Goal: Check status

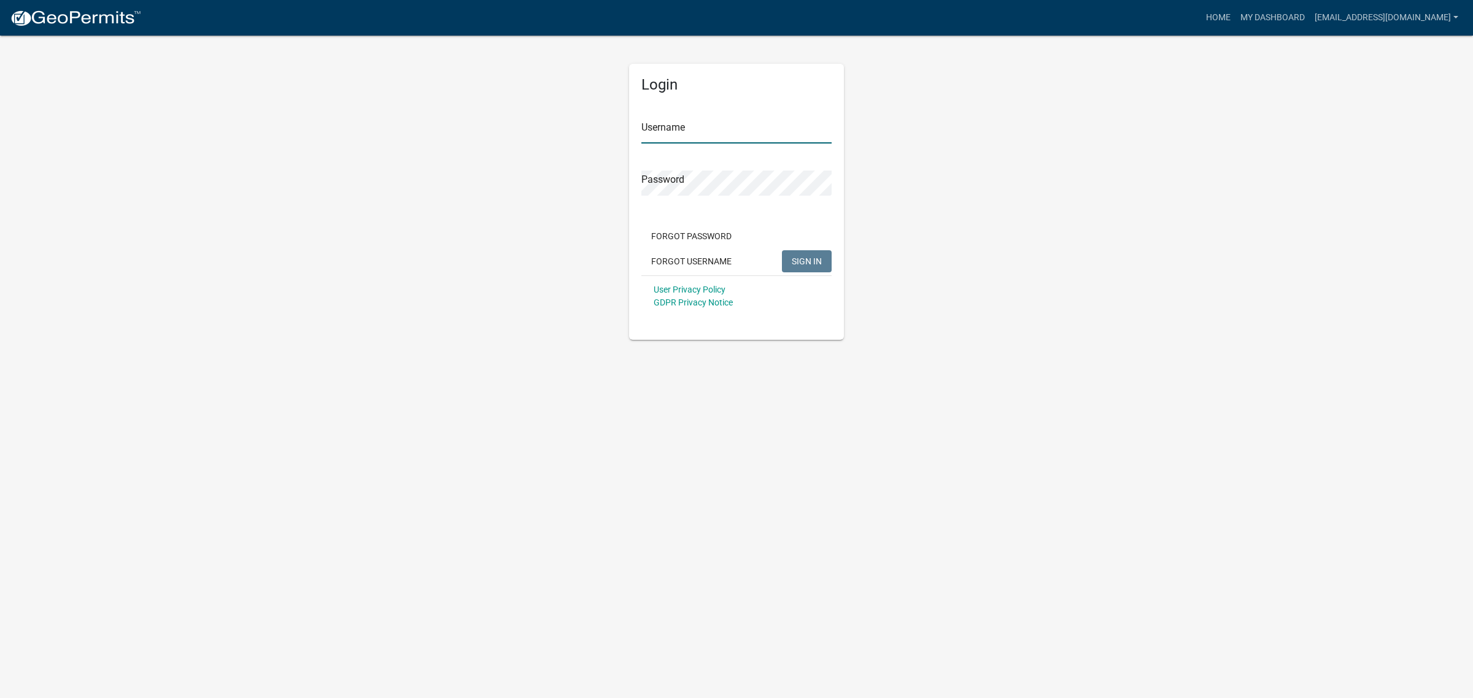
type input "[EMAIL_ADDRESS][DOMAIN_NAME]"
click at [808, 270] on button "SIGN IN" at bounding box center [807, 261] width 50 height 22
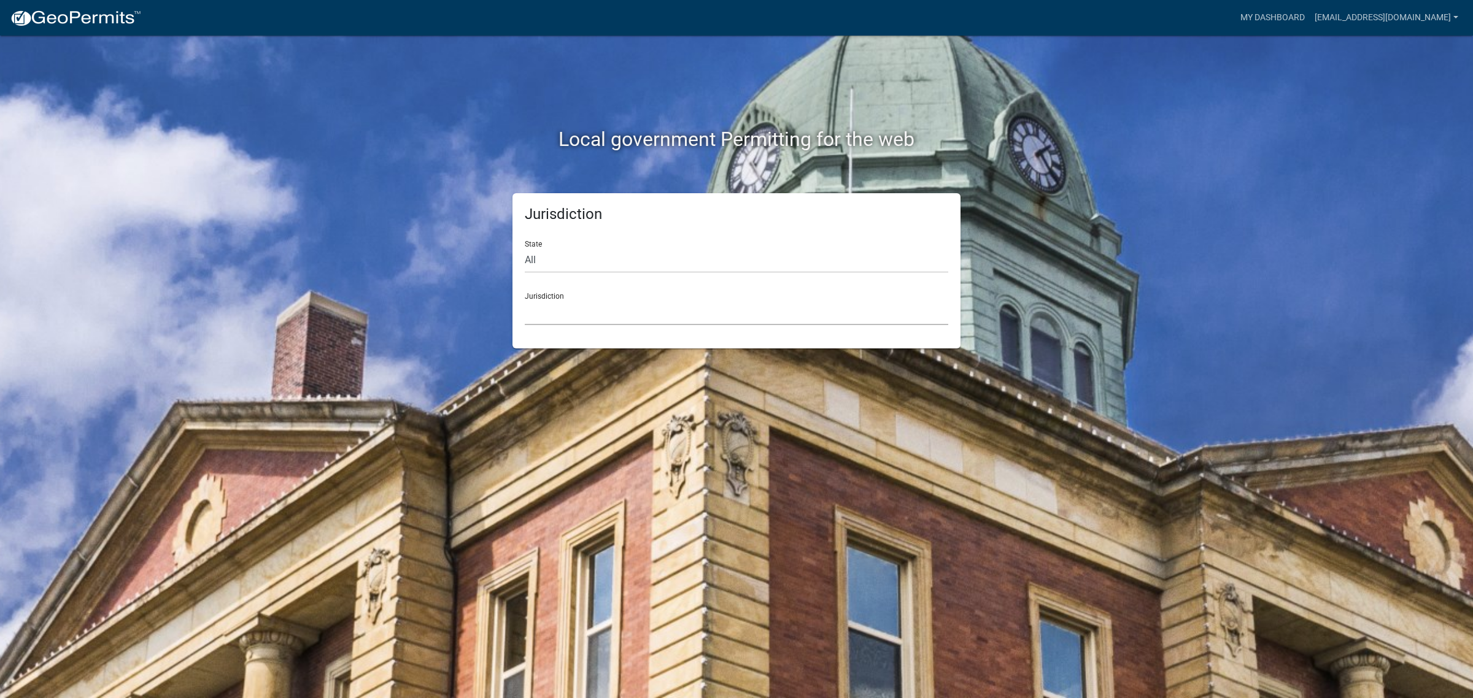
click at [551, 317] on select "Custer County, Colorado Carroll County, Georgia Cook County, Georgia Crawford C…" at bounding box center [737, 312] width 424 height 25
click at [533, 264] on select "All Colorado Georgia Indiana Iowa Kansas Minnesota Ohio South Carolina Wisconsin" at bounding box center [737, 260] width 424 height 25
select select "Iowa"
click at [525, 248] on select "All Colorado Georgia Indiana Iowa Kansas Minnesota Ohio South Carolina Wisconsin" at bounding box center [737, 260] width 424 height 25
click at [554, 311] on select "Boone County, Iowa Butler County, Iowa Cerro Gordo County, Iowa City of Harlan,…" at bounding box center [737, 312] width 424 height 25
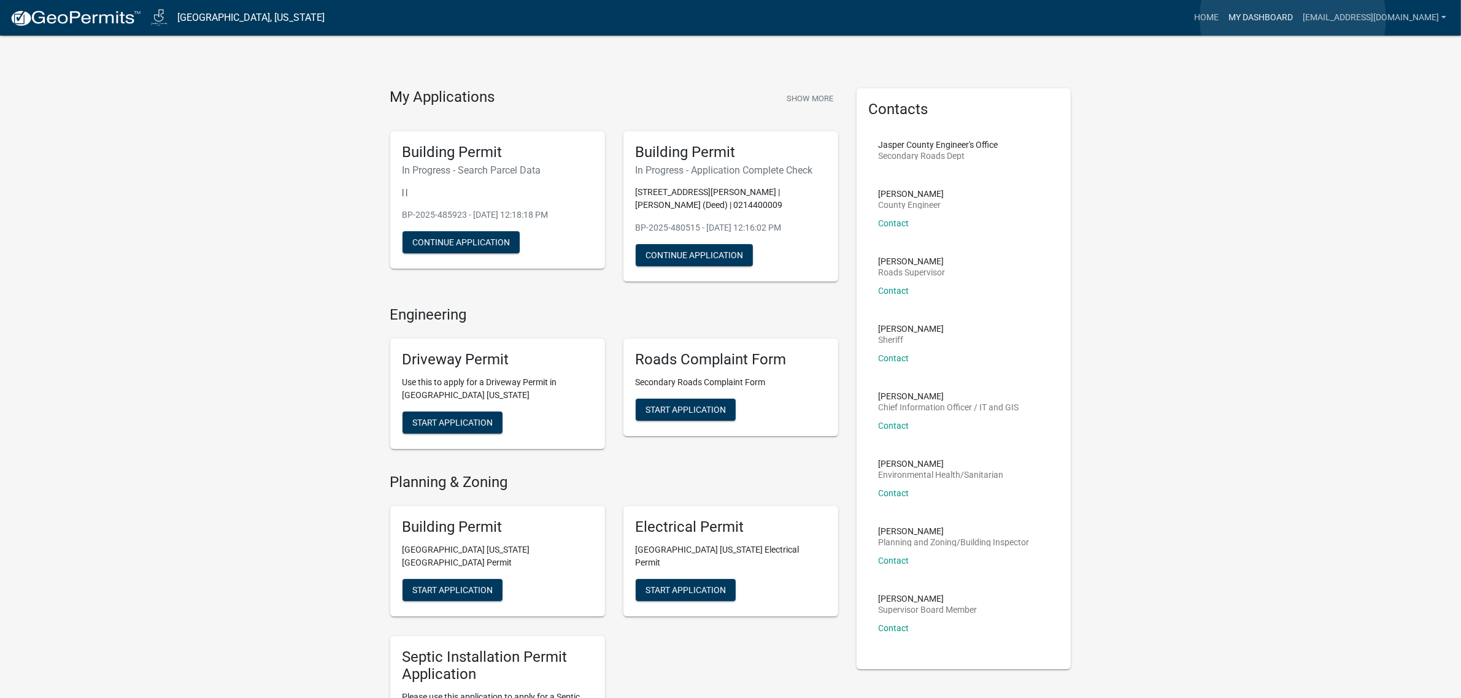
click at [1293, 18] on link "My Dashboard" at bounding box center [1261, 17] width 74 height 23
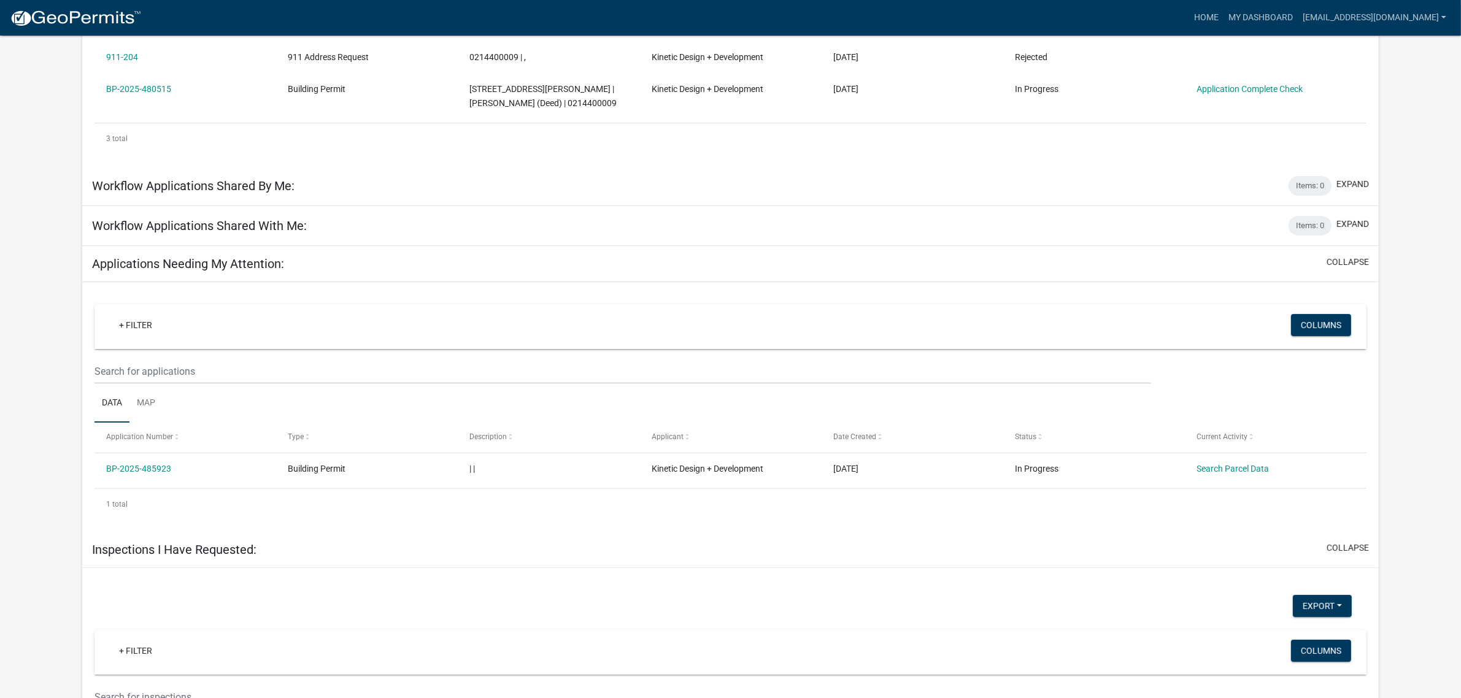
scroll to position [384, 0]
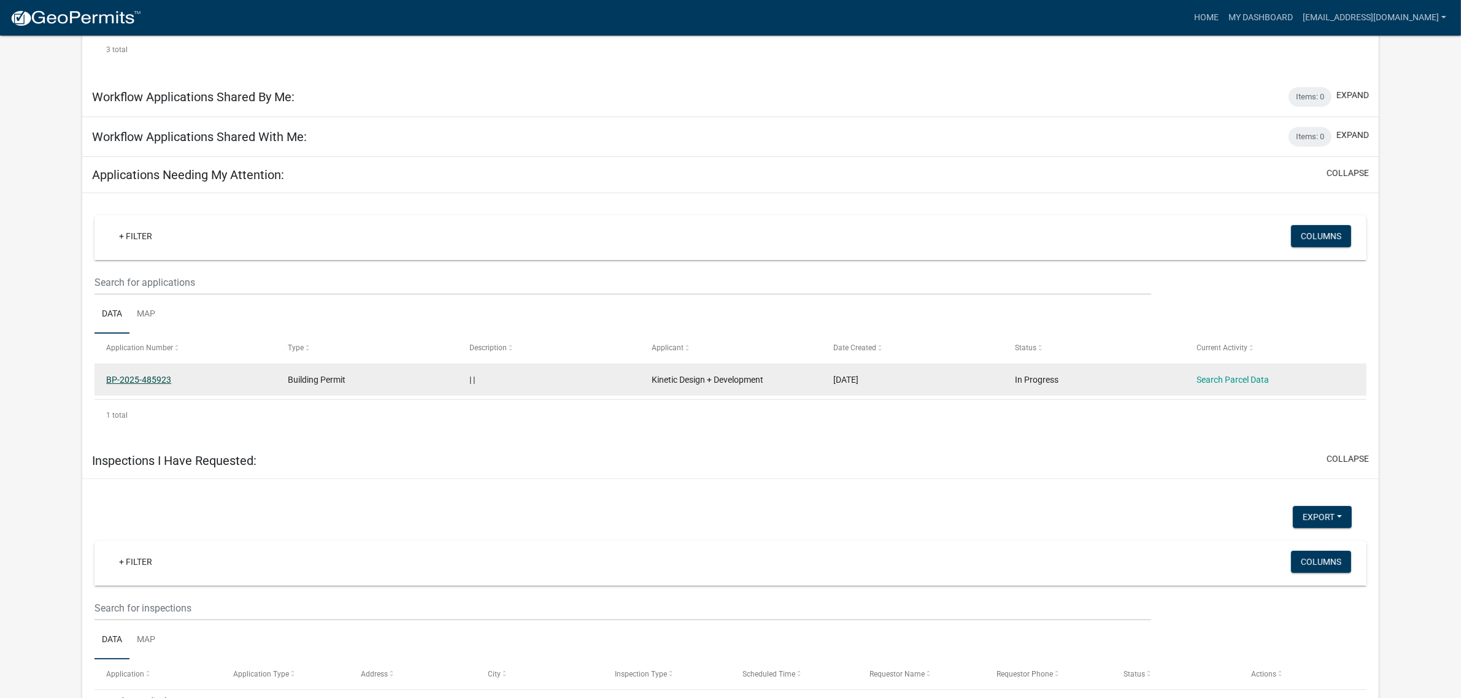
click at [157, 378] on link "BP-2025-485923" at bounding box center [138, 380] width 65 height 10
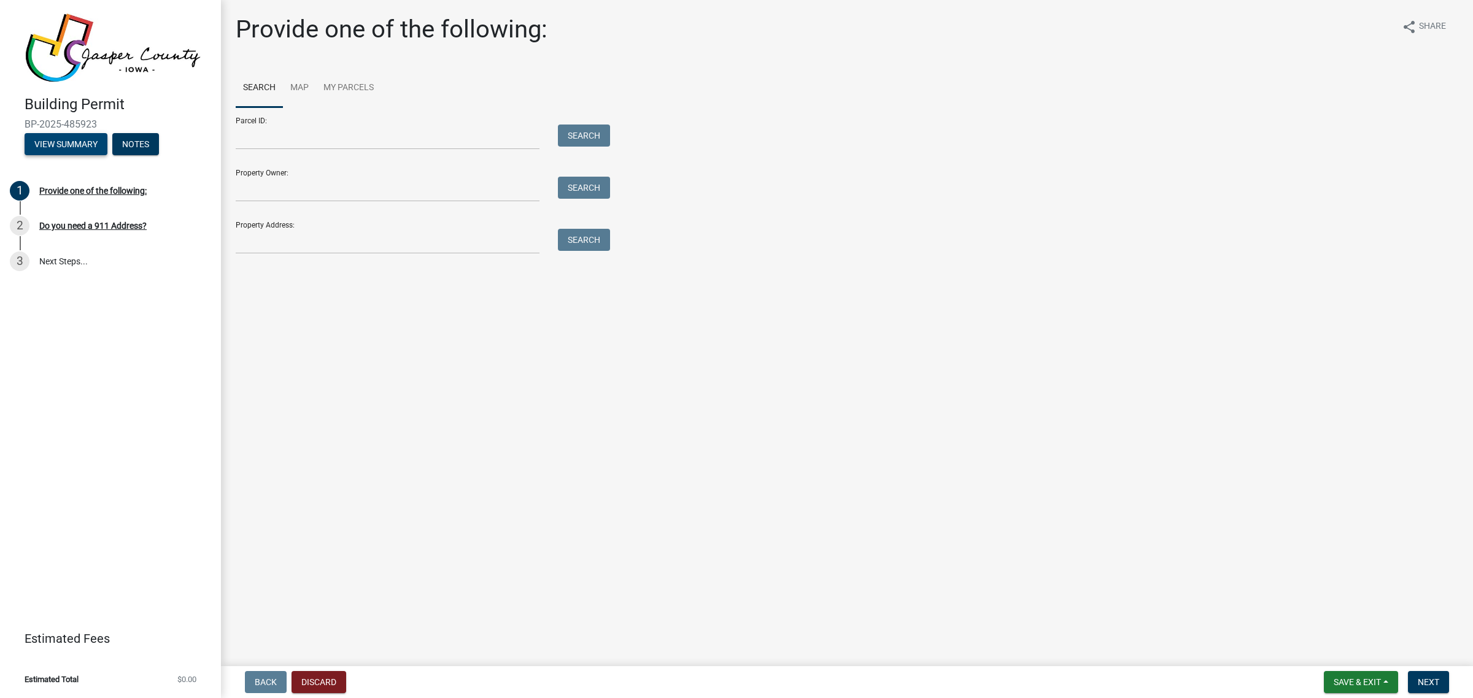
click at [92, 152] on button "View Summary" at bounding box center [66, 144] width 83 height 22
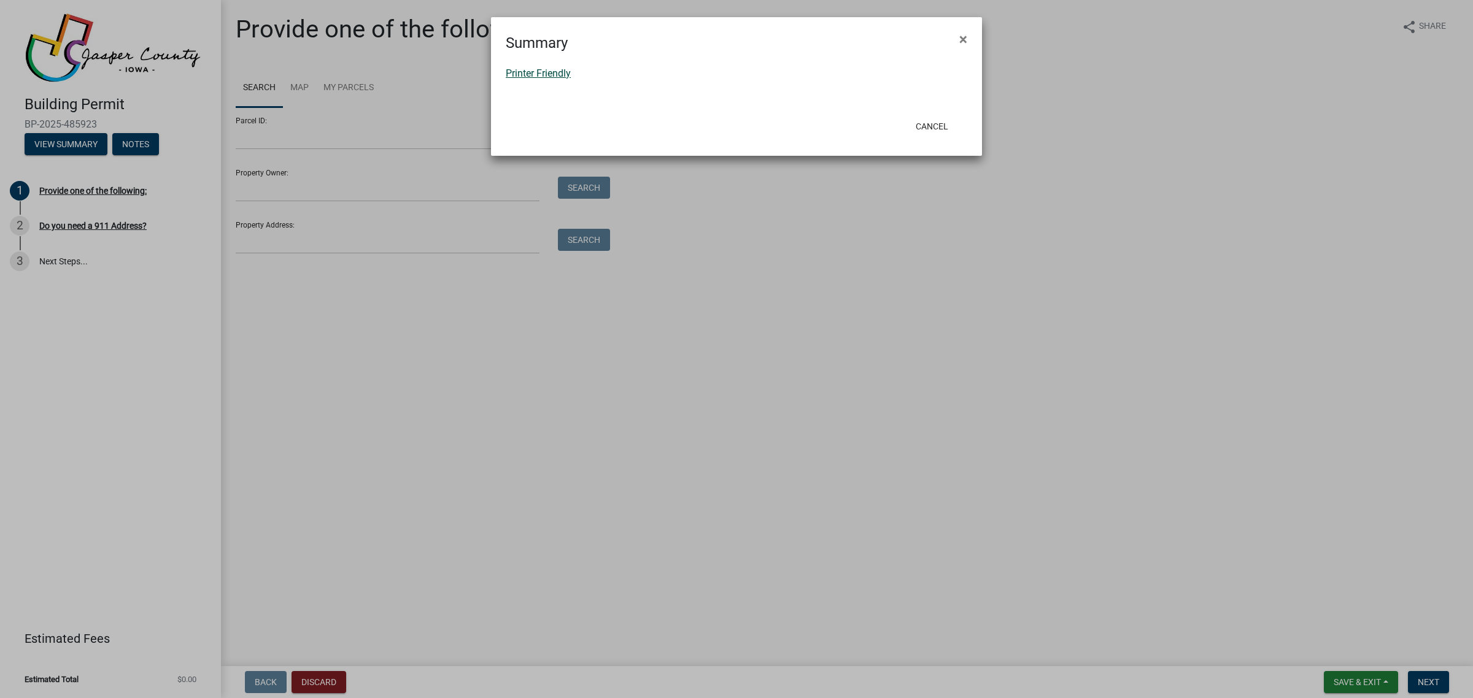
click at [529, 71] on link "Printer Friendly" at bounding box center [538, 74] width 65 height 12
click at [928, 123] on button "Cancel" at bounding box center [932, 126] width 52 height 22
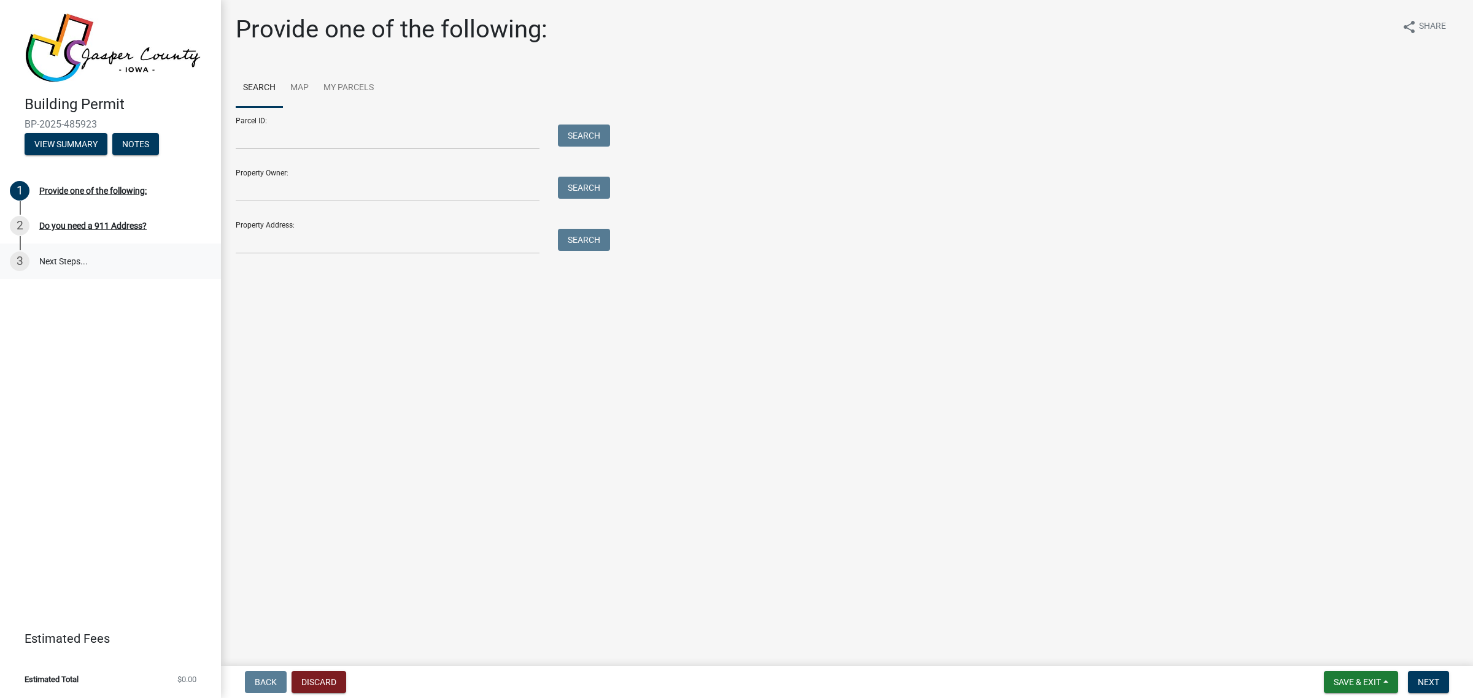
click at [63, 258] on link "3 Next Steps..." at bounding box center [110, 262] width 221 height 36
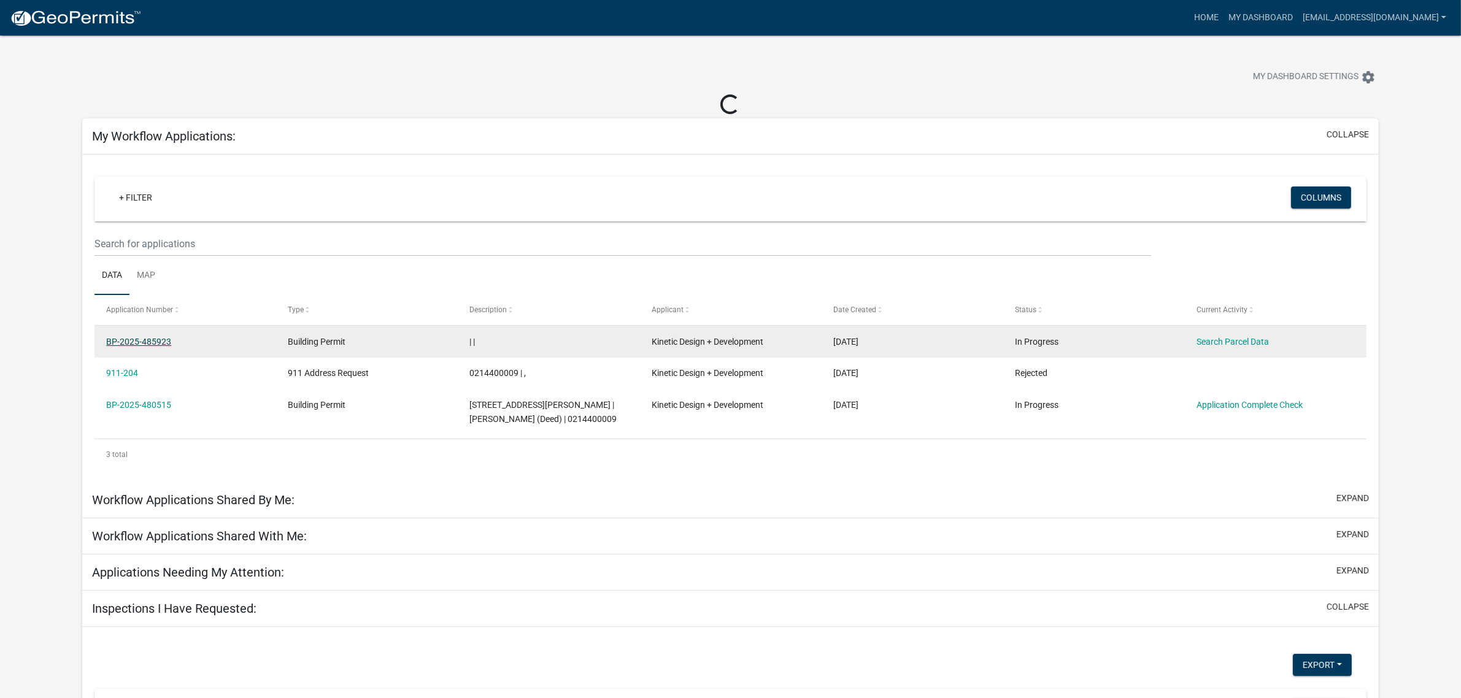
click at [144, 341] on link "BP-2025-485923" at bounding box center [138, 342] width 65 height 10
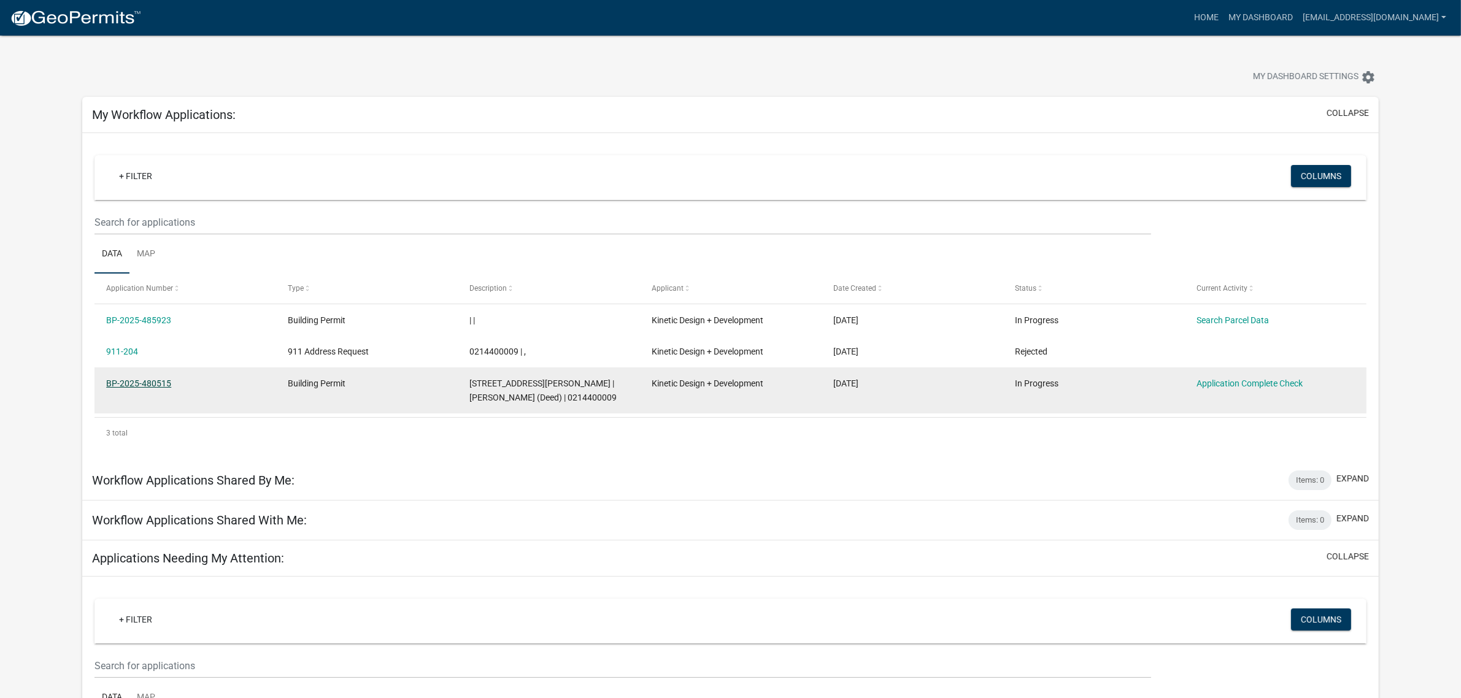
click at [161, 388] on link "BP-2025-480515" at bounding box center [138, 384] width 65 height 10
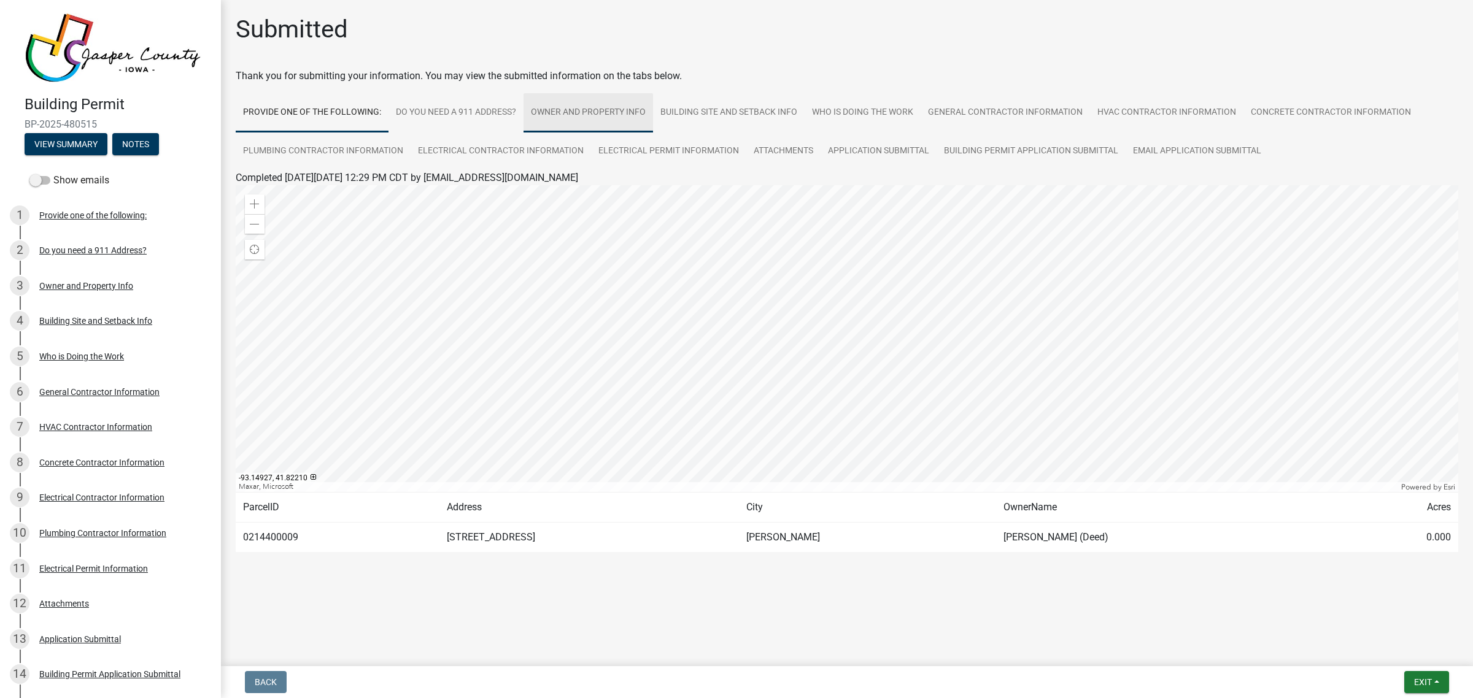
click at [542, 114] on link "Owner and Property Info" at bounding box center [589, 112] width 130 height 39
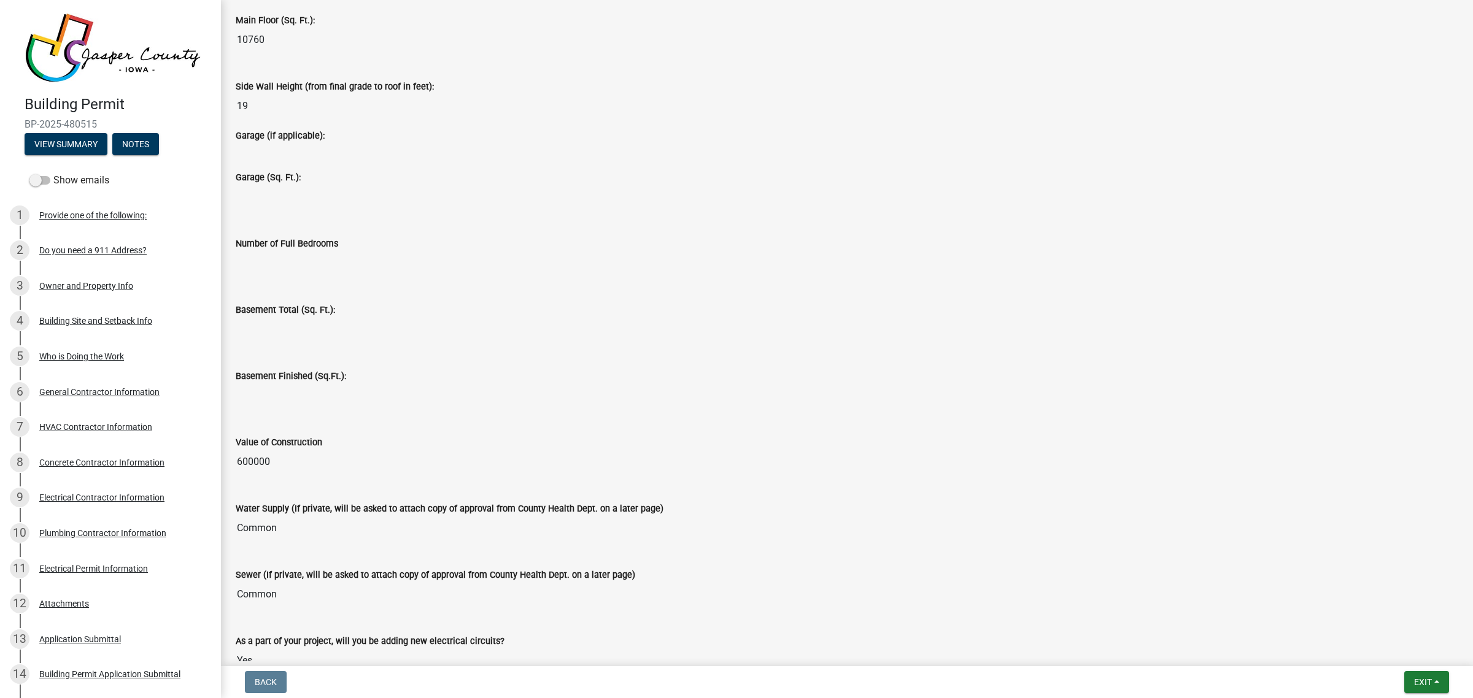
scroll to position [2072, 0]
